Goal: Information Seeking & Learning: Check status

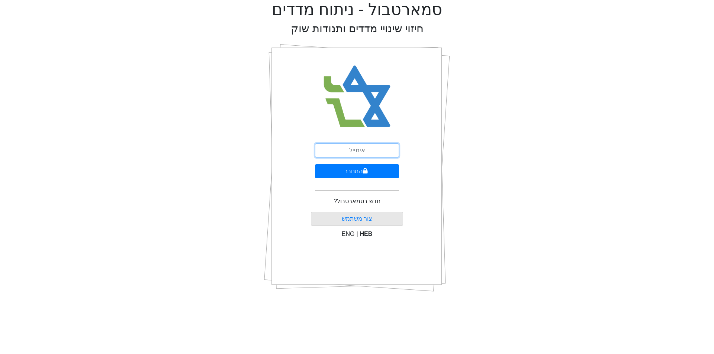
click at [353, 148] on input "email" at bounding box center [357, 150] width 84 height 14
type input "[EMAIL_ADDRESS][DOMAIN_NAME]"
click at [315, 164] on button "התחבר" at bounding box center [357, 171] width 84 height 14
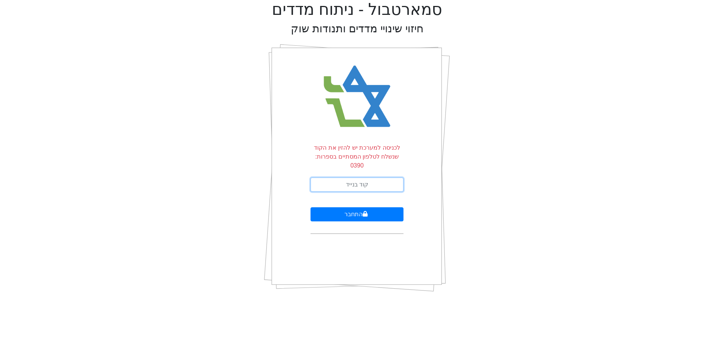
click at [355, 178] on input "text" at bounding box center [356, 185] width 93 height 14
click at [350, 178] on input "text" at bounding box center [356, 185] width 93 height 14
click at [348, 207] on button "התחבר" at bounding box center [356, 214] width 93 height 14
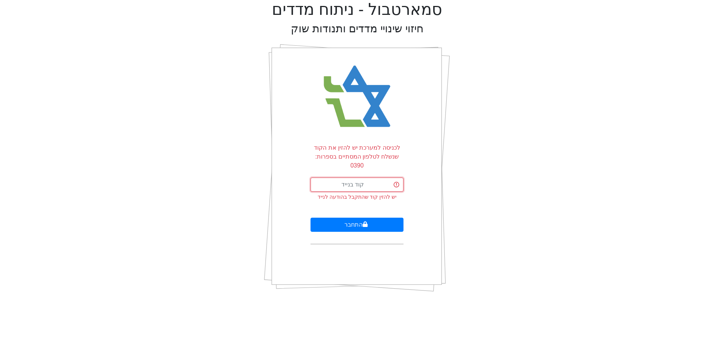
click at [351, 178] on input "text" at bounding box center [356, 185] width 93 height 14
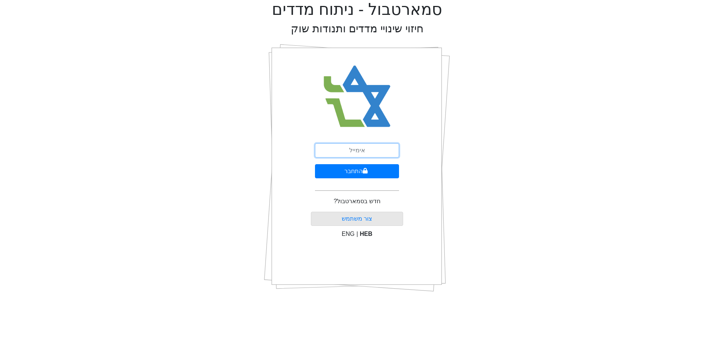
click at [346, 151] on input "email" at bounding box center [357, 150] width 84 height 14
type input "ר"
type input "[EMAIL_ADDRESS][DOMAIN_NAME]"
click at [315, 164] on button "התחבר" at bounding box center [357, 171] width 84 height 14
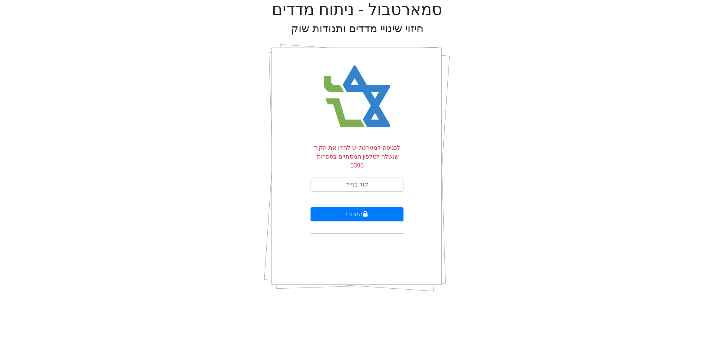
click at [356, 184] on form "לכניסה למערכת יש להזין את הקוד שנשלח לטלפון המסתיים בספרות: 0390 התחבר" at bounding box center [356, 188] width 93 height 91
click at [359, 179] on input "text" at bounding box center [356, 185] width 93 height 14
type input "389249"
click at [310, 207] on button "התחבר" at bounding box center [356, 214] width 93 height 14
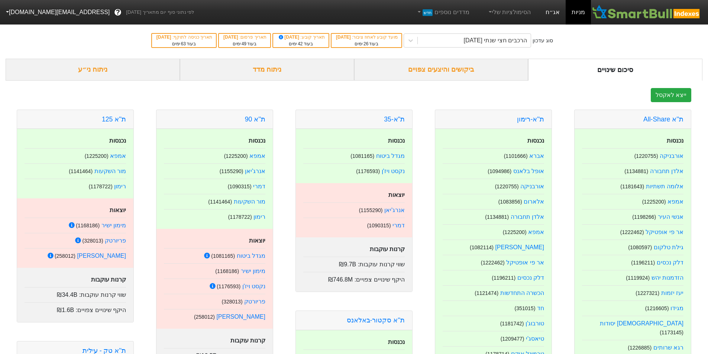
click at [558, 12] on link "אג״ח" at bounding box center [553, 12] width 26 height 25
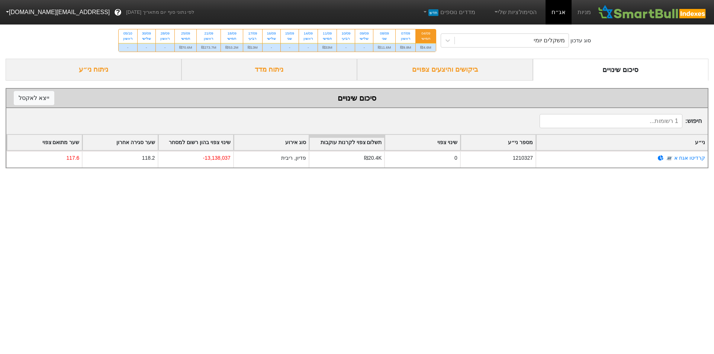
click at [442, 68] on div "ביקושים והיצעים צפויים" at bounding box center [445, 70] width 176 height 22
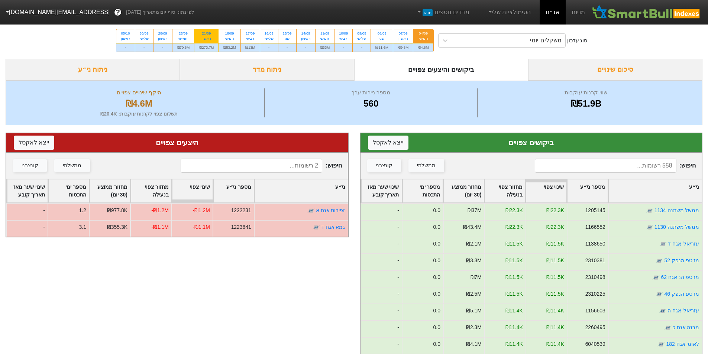
click at [211, 46] on div "₪273.7M" at bounding box center [206, 47] width 24 height 9
click at [206, 34] on input "21/09 ראשון ₪273.7M" at bounding box center [203, 31] width 5 height 5
radio input "true"
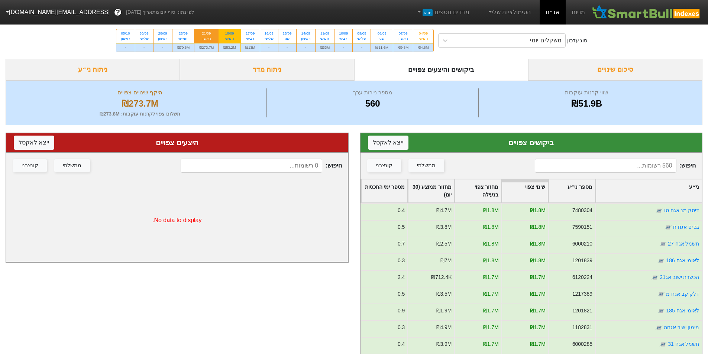
click at [231, 46] on div "₪53.2M" at bounding box center [230, 47] width 22 height 9
click at [230, 34] on input "18/09 חמישי ₪53.2M" at bounding box center [227, 31] width 5 height 5
radio input "true"
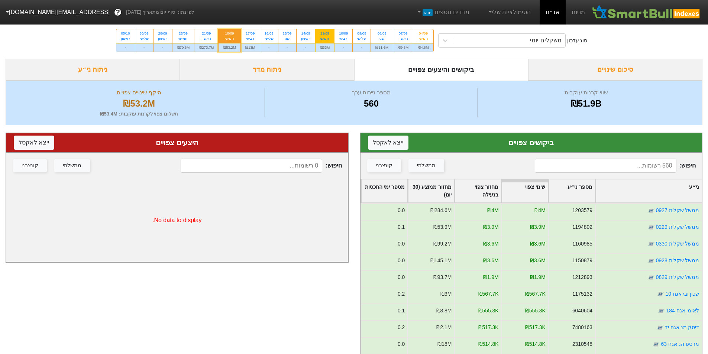
click at [324, 48] on div "₪33M" at bounding box center [325, 47] width 19 height 9
click at [324, 34] on input "11/09 חמישי ₪33M" at bounding box center [322, 31] width 5 height 5
radio input "true"
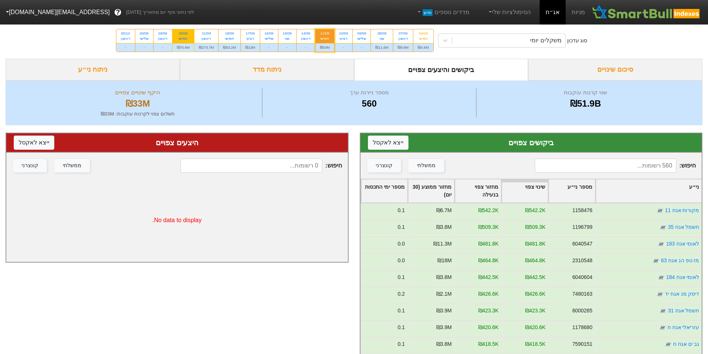
click at [184, 49] on div "₪70.6M" at bounding box center [183, 47] width 22 height 9
click at [183, 34] on input "25/09 חמישי ₪70.6M" at bounding box center [180, 31] width 5 height 5
radio input "true"
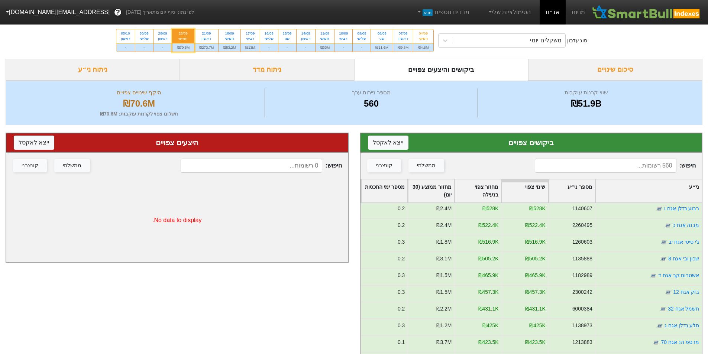
scroll to position [372, 0]
click at [210, 51] on div "₪273.7M" at bounding box center [206, 47] width 24 height 9
click at [206, 34] on input "21/09 ראשון ₪273.7M" at bounding box center [203, 31] width 5 height 5
radio input "true"
